Goal: Information Seeking & Learning: Learn about a topic

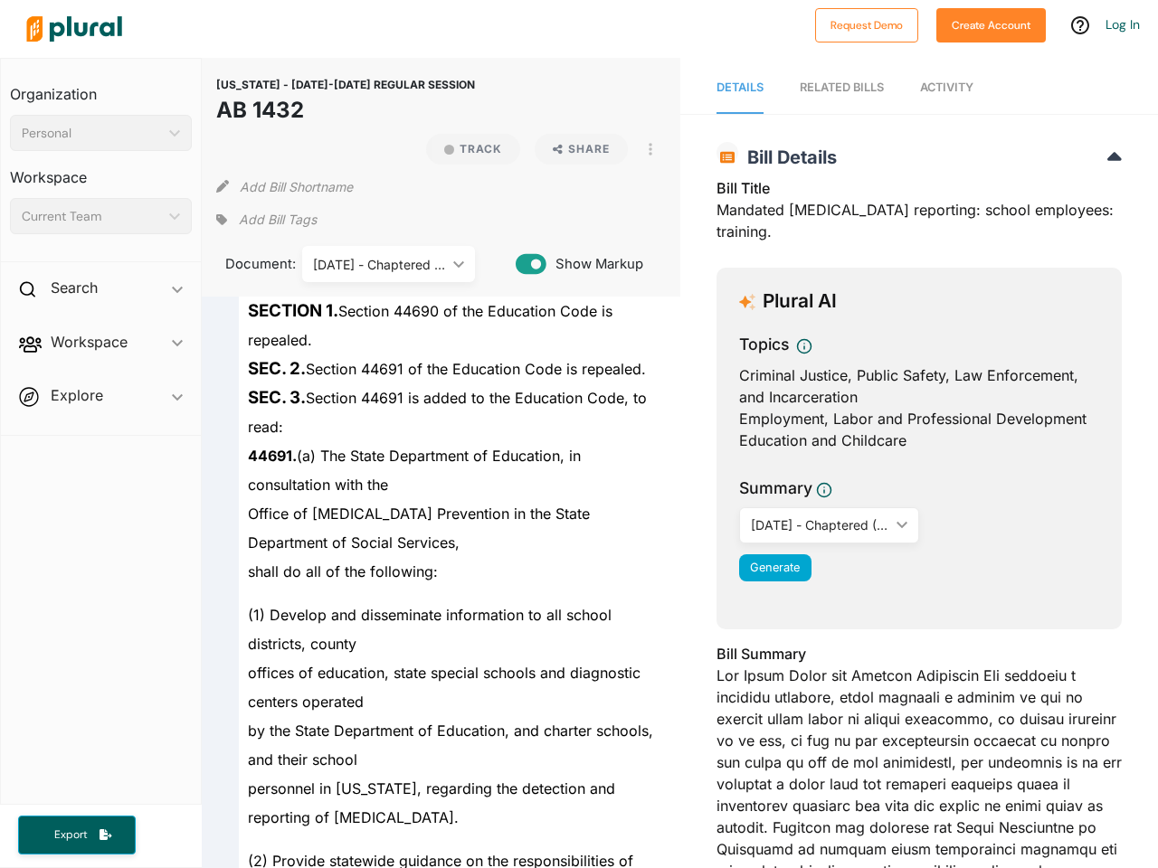
click at [100, 133] on div "Personal" at bounding box center [92, 133] width 140 height 19
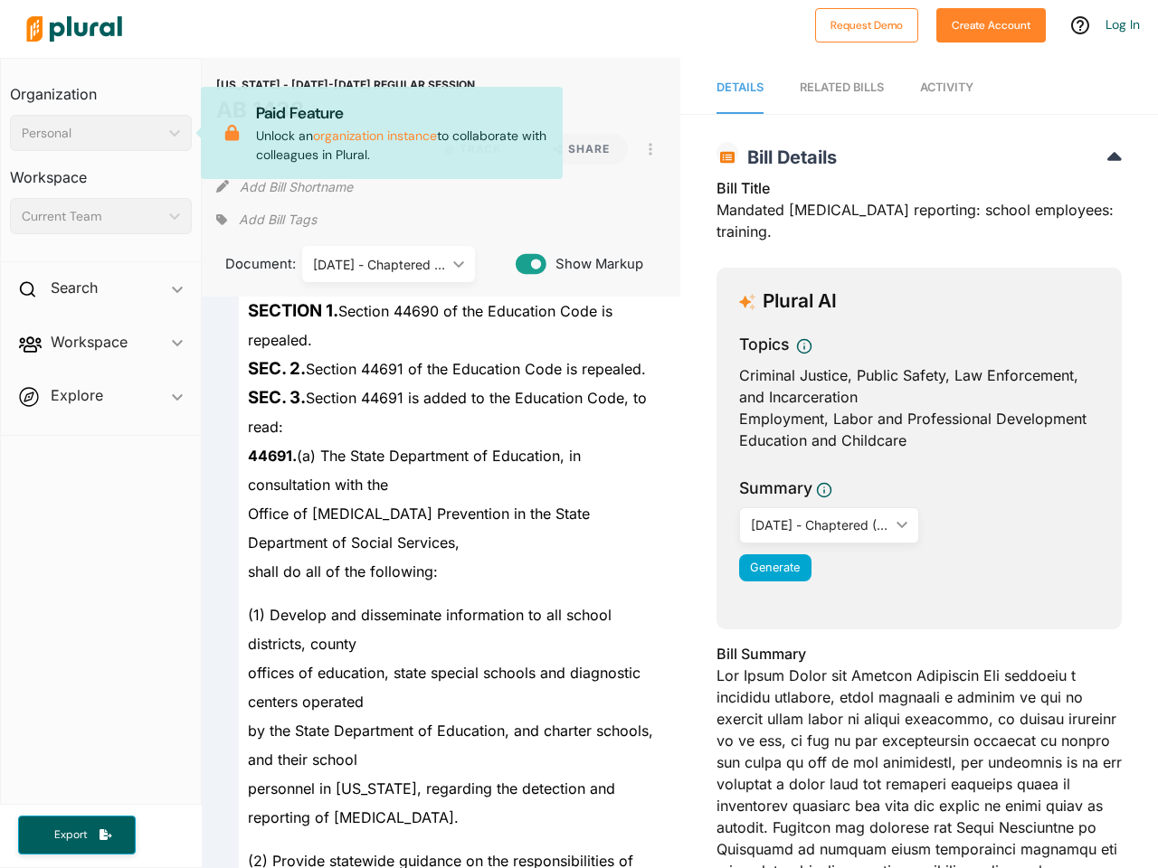
click at [100, 216] on div "Current Team" at bounding box center [92, 216] width 140 height 19
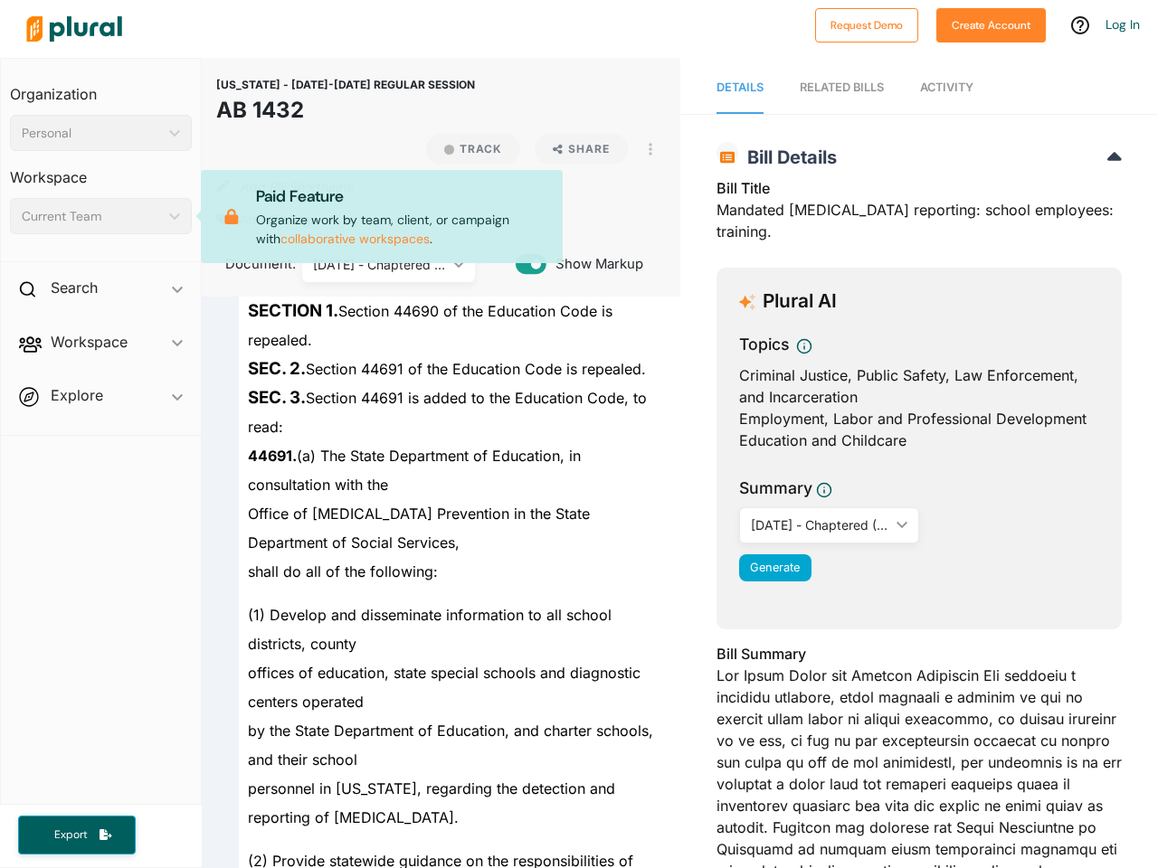
click at [100, 291] on div "Search ic_keyboard_arrow_down" at bounding box center [101, 291] width 200 height 49
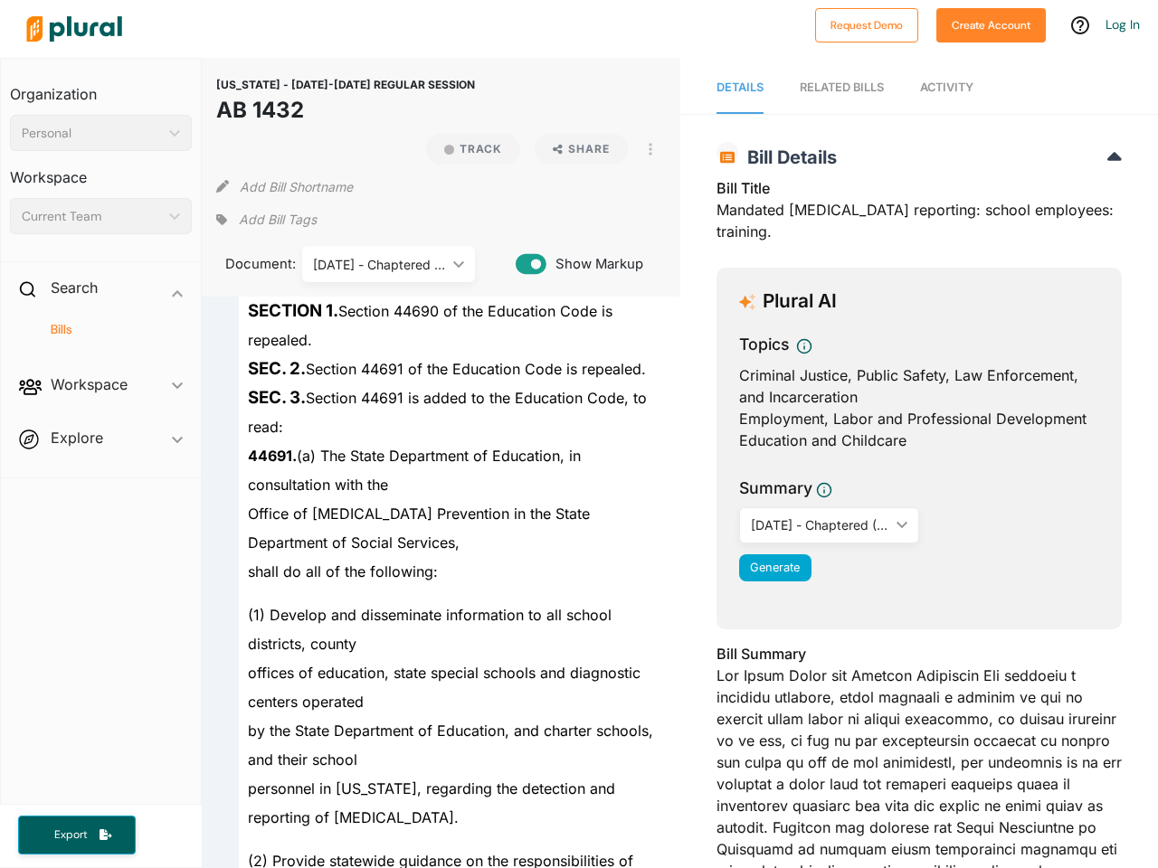
click at [100, 364] on span "Workspace ic_keyboard_arrow_down Members Bills Tags Saved Searches Activity" at bounding box center [101, 388] width 200 height 49
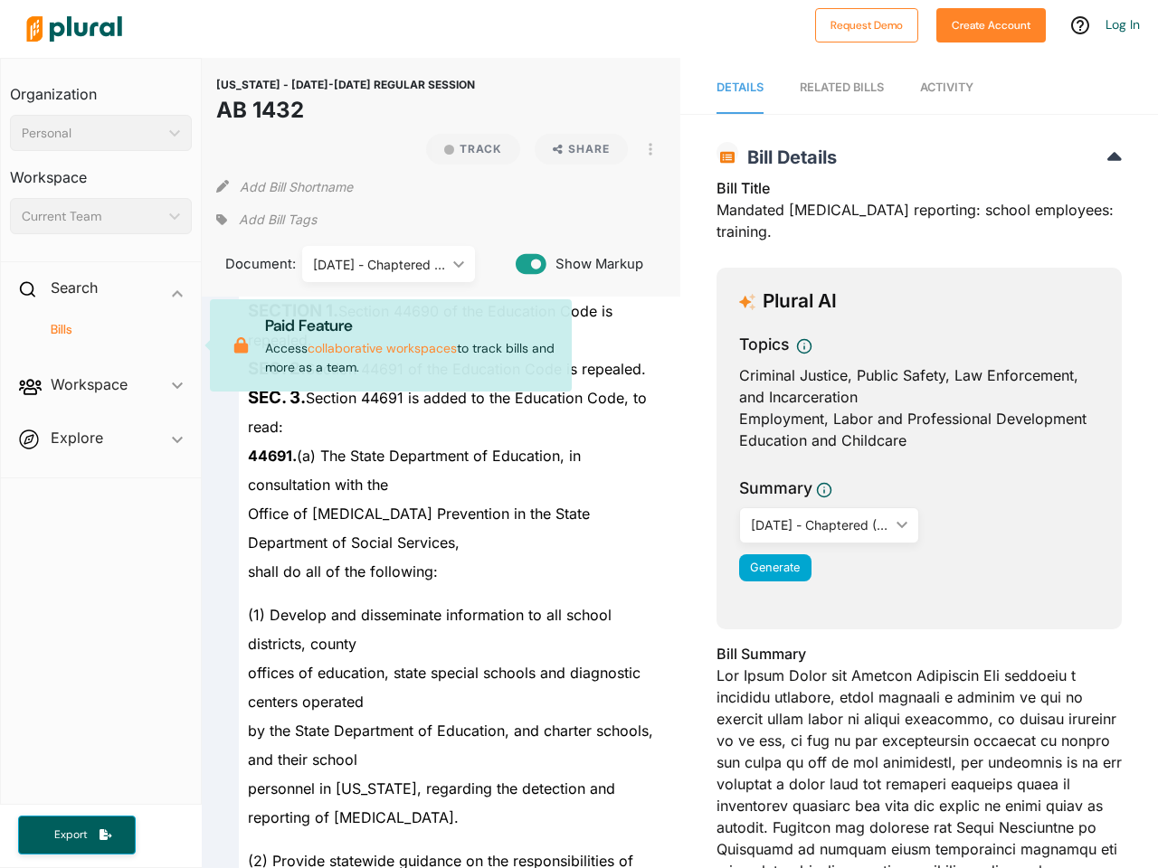
click at [100, 345] on div "Bills" at bounding box center [101, 338] width 200 height 43
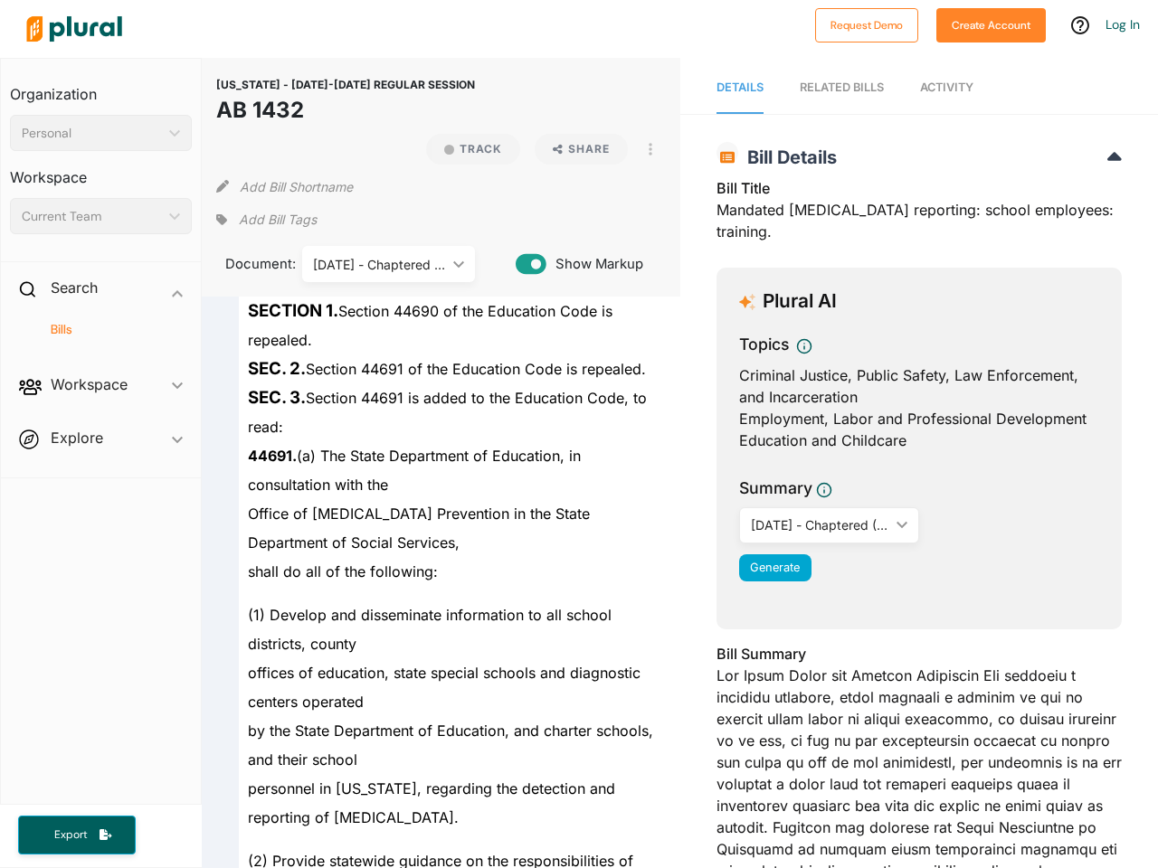
click at [100, 399] on span "Workspace ic_keyboard_arrow_down Members Bills Tags Saved Searches Activity Pai…" at bounding box center [101, 388] width 200 height 49
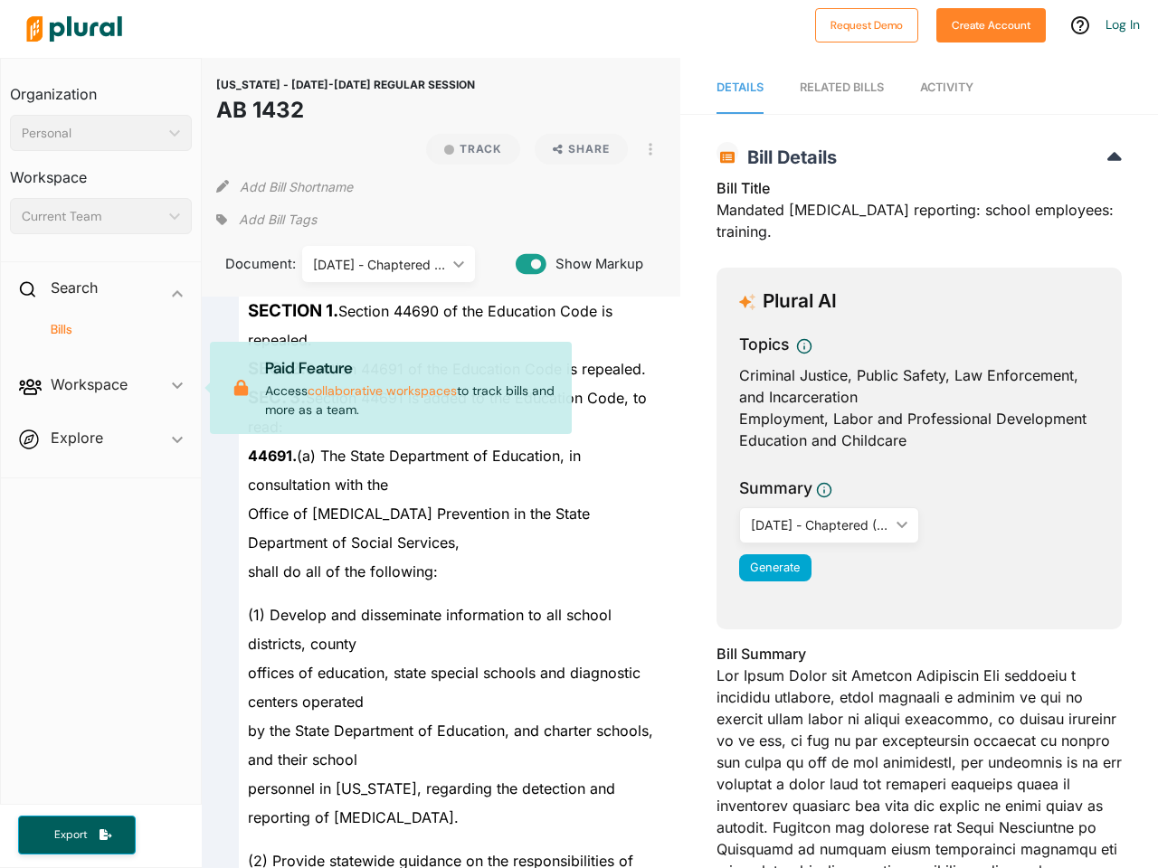
click at [100, 399] on span "Workspace ic_keyboard_arrow_down Members Bills Tags Saved Searches Activity Pai…" at bounding box center [101, 388] width 200 height 49
click at [77, 835] on span "Export" at bounding box center [71, 834] width 58 height 15
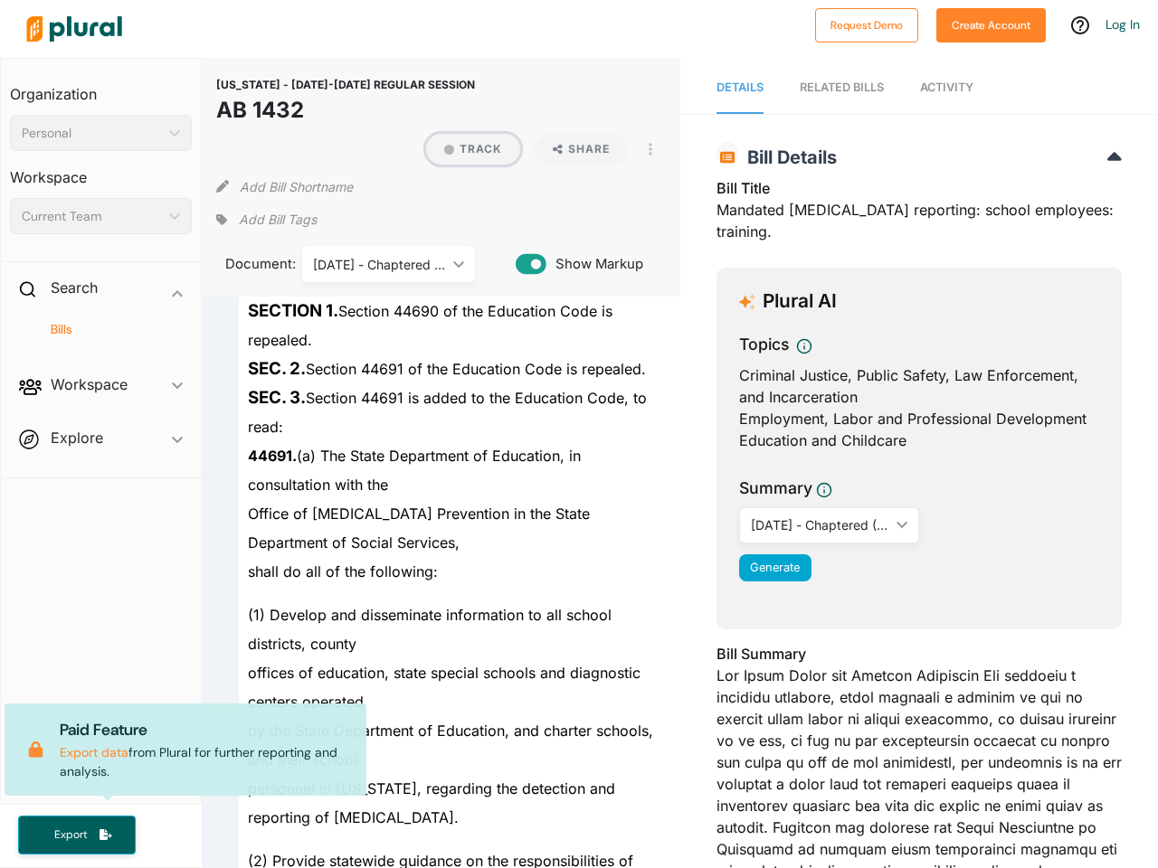
click at [465, 149] on button "Track" at bounding box center [473, 149] width 94 height 31
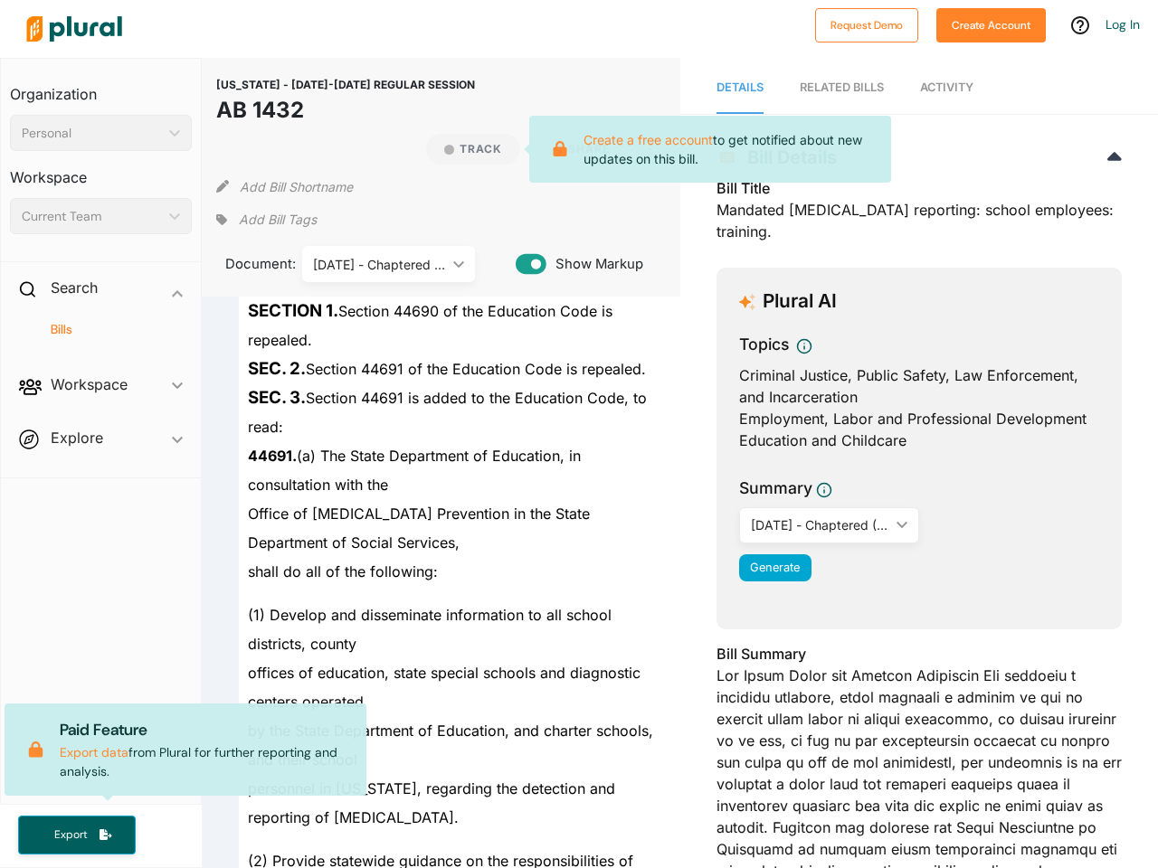
click at [573, 149] on icon at bounding box center [559, 149] width 33 height 16
